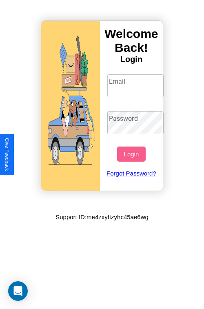
click at [136, 85] on input "Email" at bounding box center [135, 85] width 57 height 23
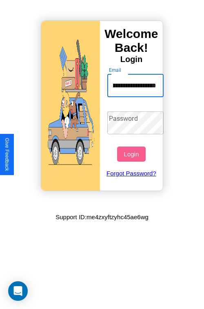
scroll to position [0, 40]
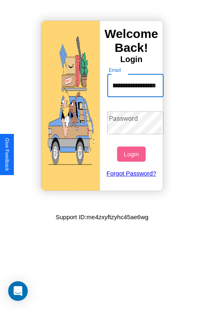
type input "**********"
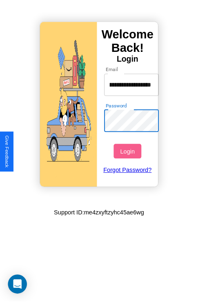
scroll to position [0, 0]
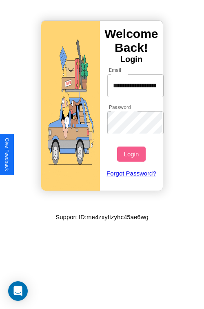
click at [132, 154] on button "Login" at bounding box center [131, 153] width 28 height 15
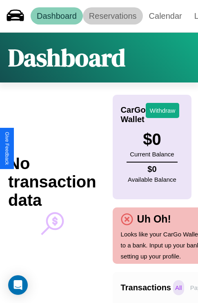
click at [113, 16] on link "Reservations" at bounding box center [113, 15] width 60 height 17
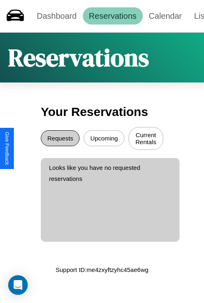
click at [60, 139] on button "Requests" at bounding box center [60, 138] width 39 height 16
click at [104, 139] on button "Upcoming" at bounding box center [104, 138] width 41 height 16
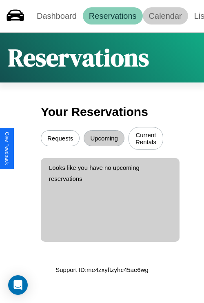
click at [165, 16] on link "Calendar" at bounding box center [165, 15] width 45 height 17
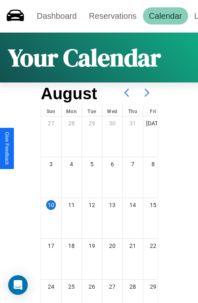
click at [147, 93] on icon at bounding box center [147, 92] width 20 height 20
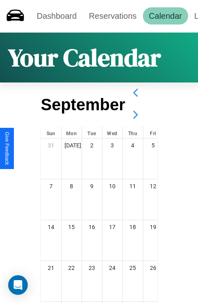
click at [135, 115] on icon at bounding box center [135, 114] width 20 height 20
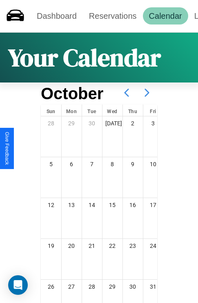
click at [147, 93] on icon at bounding box center [147, 92] width 20 height 20
